Goal: Task Accomplishment & Management: Use online tool/utility

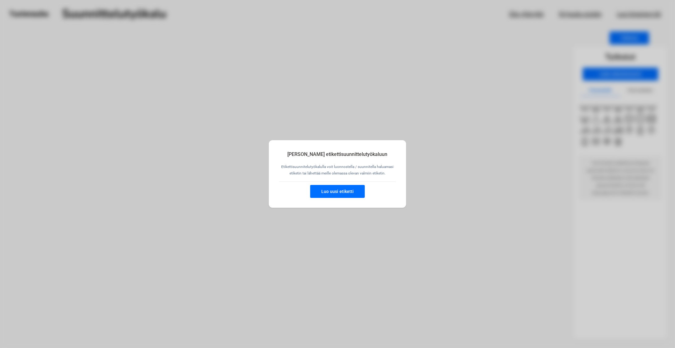
click at [340, 193] on button "Luo uusi etiketti" at bounding box center [337, 191] width 55 height 13
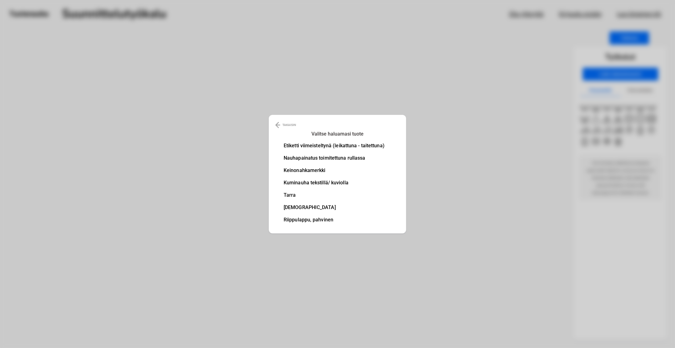
click at [359, 157] on li "Nauhapainatus toimitettuna rullassa" at bounding box center [334, 158] width 101 height 5
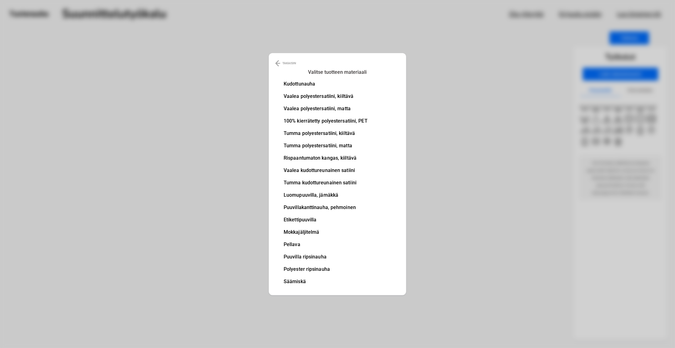
click at [311, 83] on li "Kudottunauha" at bounding box center [326, 83] width 84 height 5
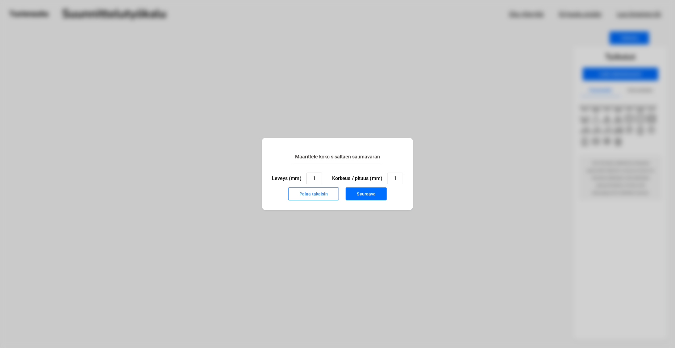
click at [315, 177] on input "1" at bounding box center [315, 179] width 16 height 12
type input "10"
click at [395, 178] on input "1" at bounding box center [395, 179] width 16 height 12
type input "30"
click at [354, 193] on button "Seuraava" at bounding box center [366, 193] width 41 height 13
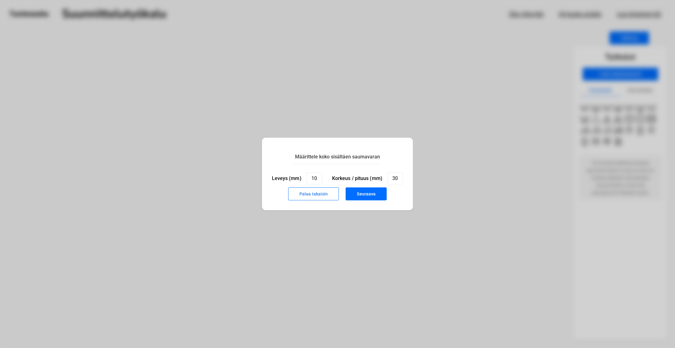
type input "1"
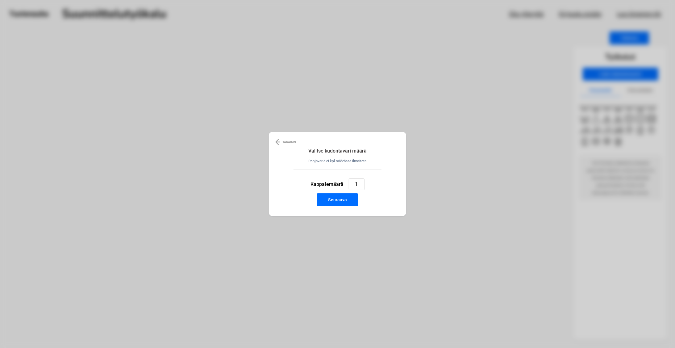
click at [359, 183] on input "1" at bounding box center [357, 184] width 16 height 12
type input "50"
click at [338, 203] on button "Seuraava" at bounding box center [337, 199] width 41 height 13
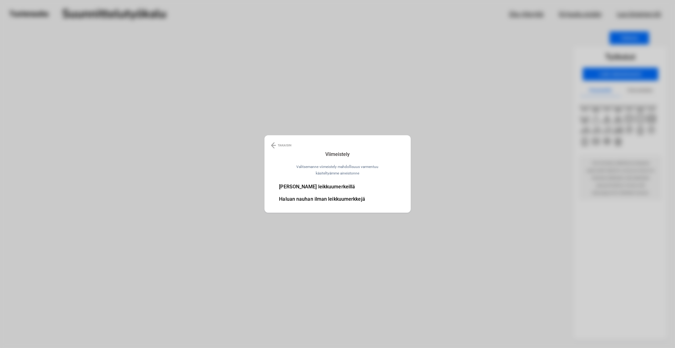
click at [338, 198] on li "Haluan nauhan ilman leikkuumerkkejä" at bounding box center [322, 199] width 86 height 5
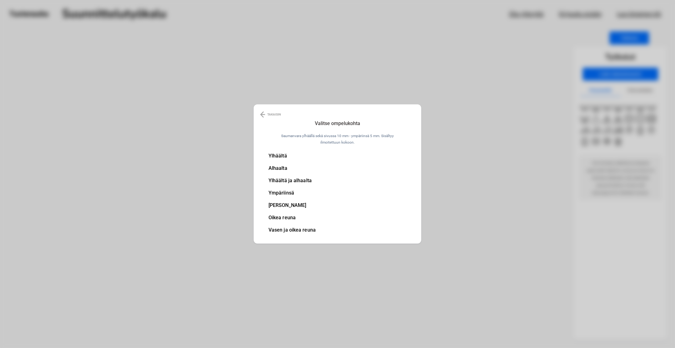
click at [293, 230] on li "Vasen ja oikea reuna" at bounding box center [292, 230] width 47 height 5
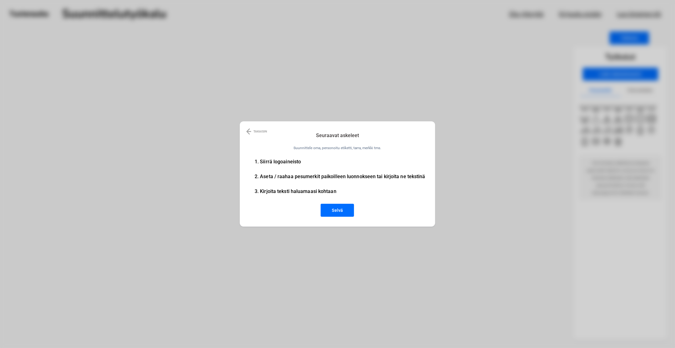
click at [336, 209] on button "Selvä" at bounding box center [337, 210] width 33 height 13
